Goal: Information Seeking & Learning: Learn about a topic

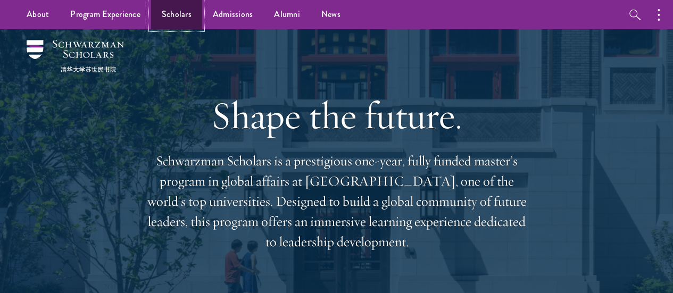
click at [167, 23] on link "Scholars" at bounding box center [176, 14] width 51 height 29
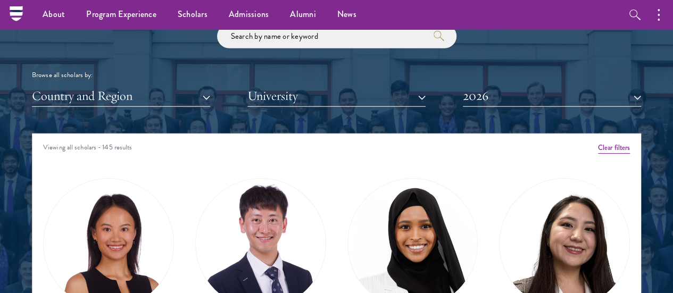
scroll to position [1250, 0]
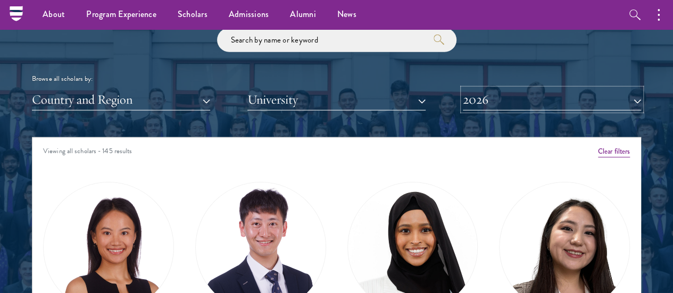
click at [476, 89] on button "2026" at bounding box center [552, 100] width 178 height 22
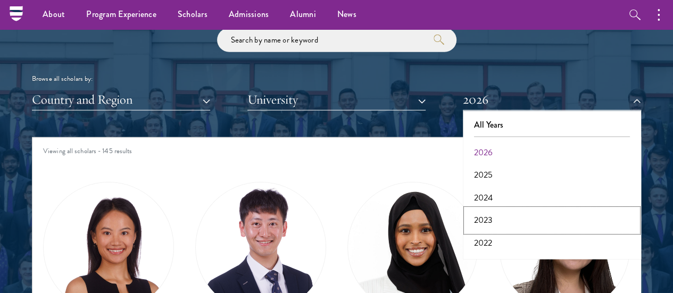
click at [477, 209] on button "2023" at bounding box center [552, 220] width 172 height 22
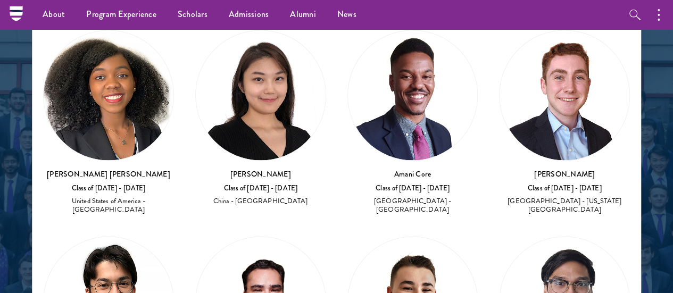
scroll to position [860, 0]
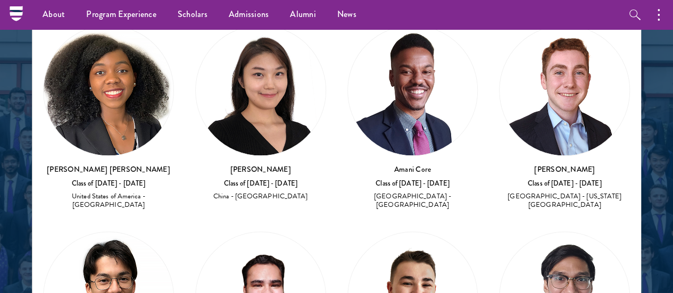
drag, startPoint x: 289, startPoint y: 136, endPoint x: 376, endPoint y: 140, distance: 86.8
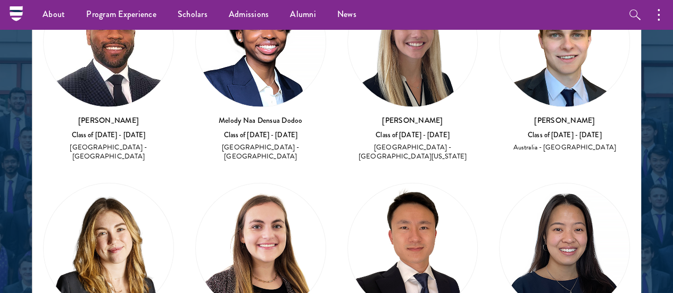
scroll to position [1322, 0]
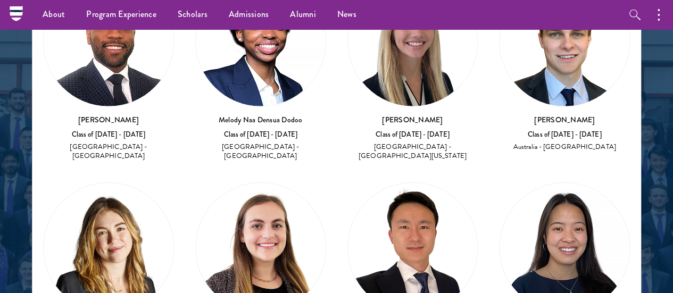
drag, startPoint x: 406, startPoint y: 202, endPoint x: 459, endPoint y: 197, distance: 52.9
drag, startPoint x: 459, startPoint y: 197, endPoint x: 454, endPoint y: 202, distance: 6.0
drag, startPoint x: 460, startPoint y: 201, endPoint x: 409, endPoint y: 198, distance: 51.1
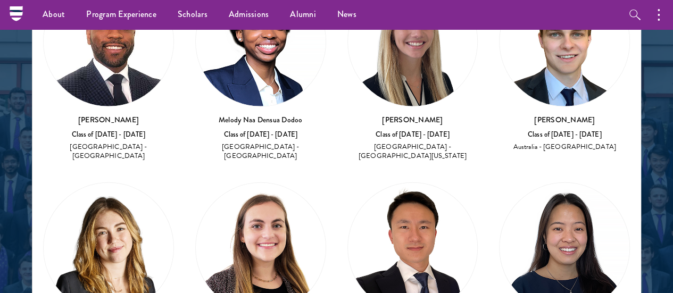
drag, startPoint x: 411, startPoint y: 199, endPoint x: 466, endPoint y: 204, distance: 55.0
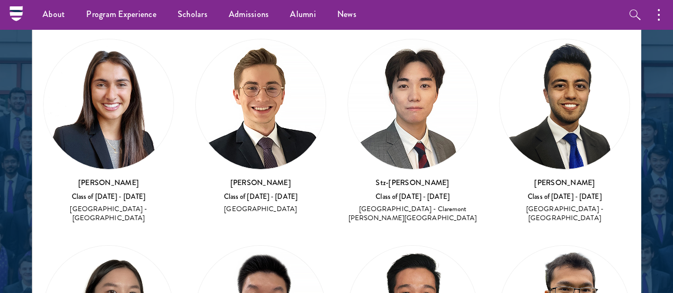
scroll to position [1897, 0]
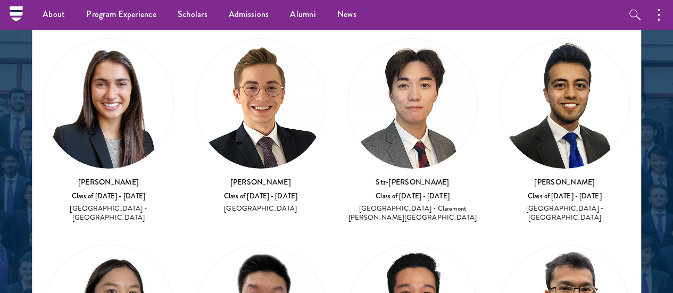
drag, startPoint x: 403, startPoint y: 157, endPoint x: 467, endPoint y: 163, distance: 64.1
drag, startPoint x: 467, startPoint y: 163, endPoint x: 405, endPoint y: 156, distance: 62.0
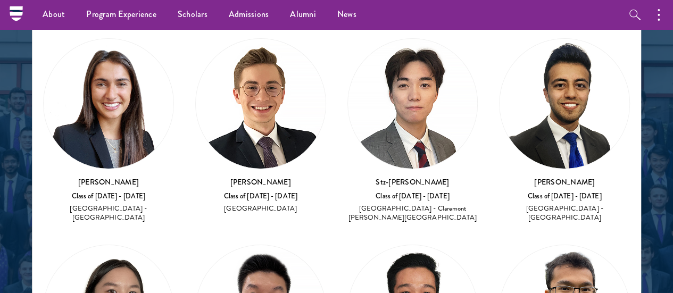
drag, startPoint x: 196, startPoint y: 158, endPoint x: 244, endPoint y: 174, distance: 50.1
drag, startPoint x: 243, startPoint y: 171, endPoint x: 197, endPoint y: 157, distance: 47.8
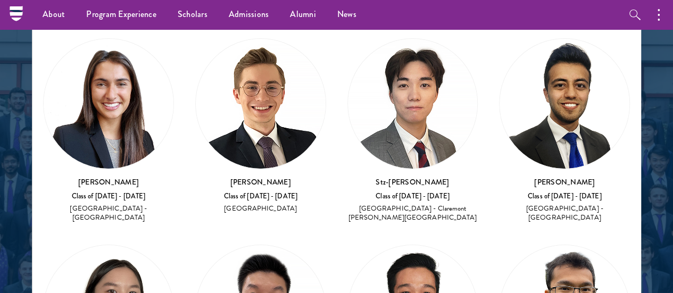
drag, startPoint x: 199, startPoint y: 157, endPoint x: 254, endPoint y: 174, distance: 57.5
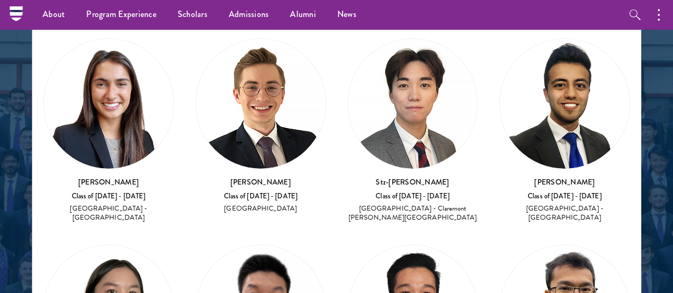
drag, startPoint x: 245, startPoint y: 169, endPoint x: 198, endPoint y: 154, distance: 49.3
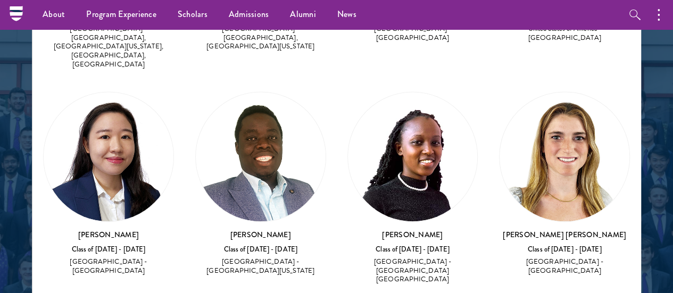
scroll to position [2717, 0]
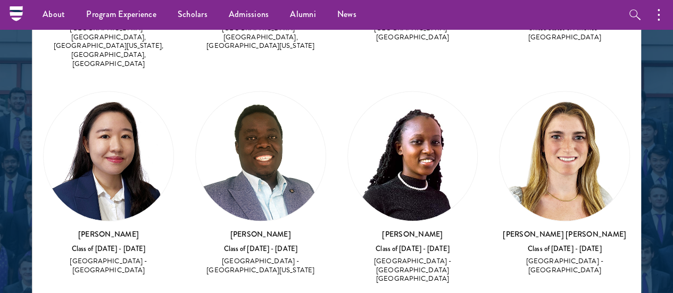
drag, startPoint x: 306, startPoint y: 211, endPoint x: 364, endPoint y: 211, distance: 57.5
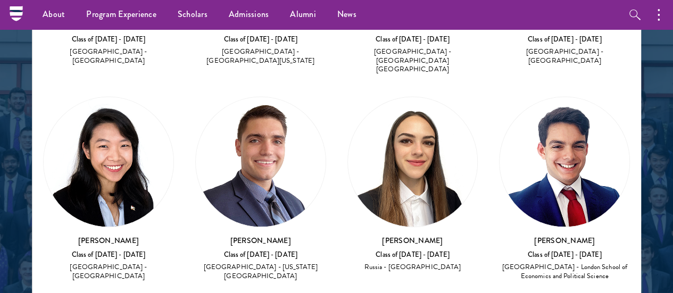
scroll to position [2928, 0]
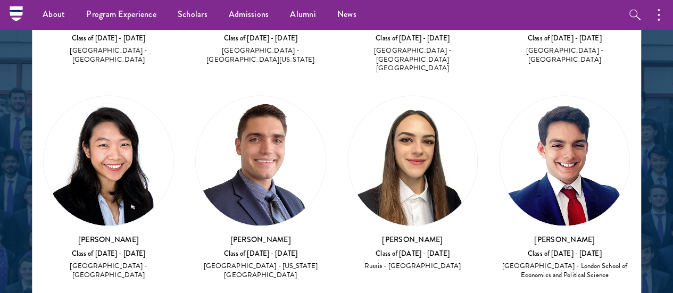
drag, startPoint x: 88, startPoint y: 186, endPoint x: 162, endPoint y: 186, distance: 73.4
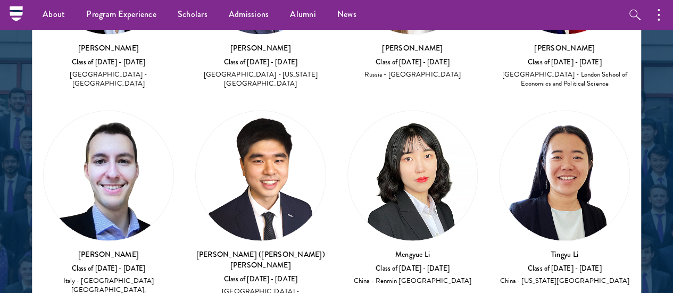
scroll to position [3120, 0]
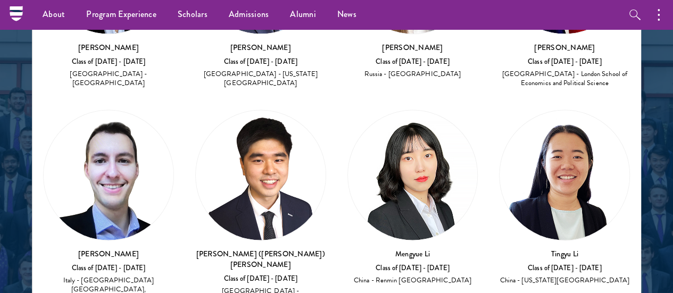
drag, startPoint x: 189, startPoint y: 180, endPoint x: 263, endPoint y: 181, distance: 74.0
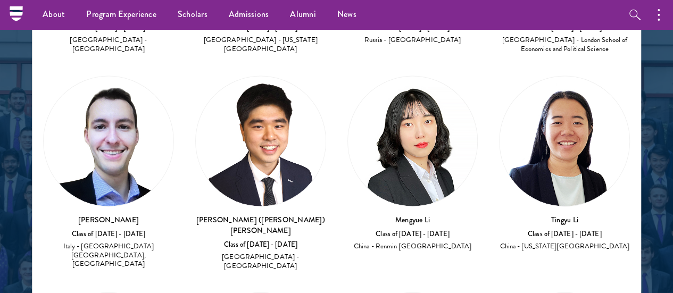
drag, startPoint x: 404, startPoint y: 148, endPoint x: 468, endPoint y: 147, distance: 63.9
